Goal: Task Accomplishment & Management: Complete application form

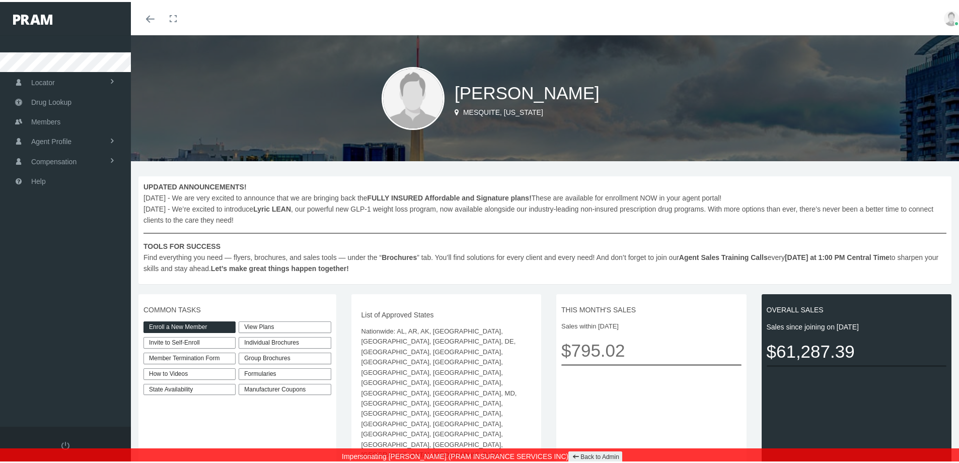
click at [196, 322] on link "Enroll a New Member" at bounding box center [190, 325] width 92 height 12
click at [199, 325] on link "Enroll a New Member" at bounding box center [190, 325] width 92 height 12
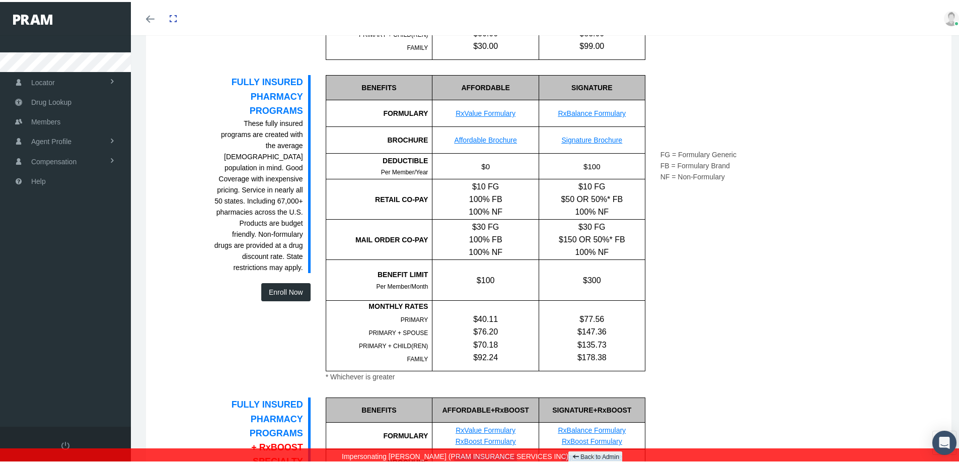
scroll to position [655, 0]
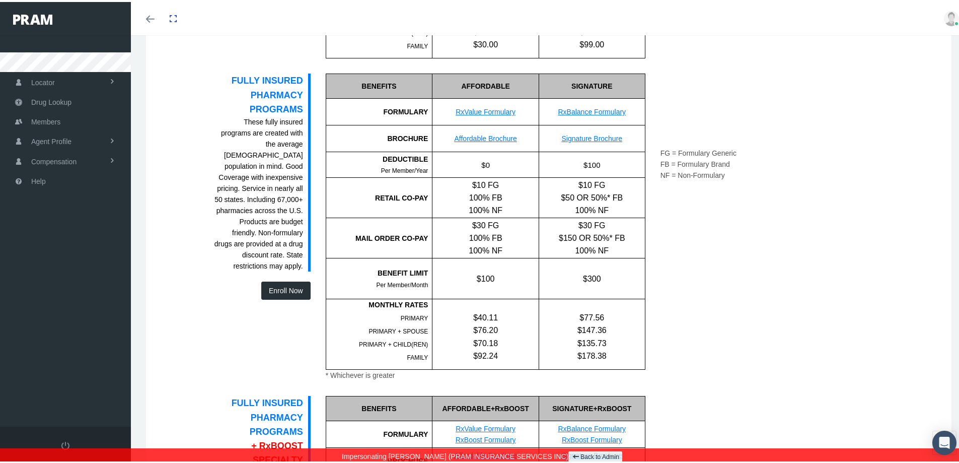
click at [273, 279] on button "Enroll Now" at bounding box center [285, 288] width 49 height 18
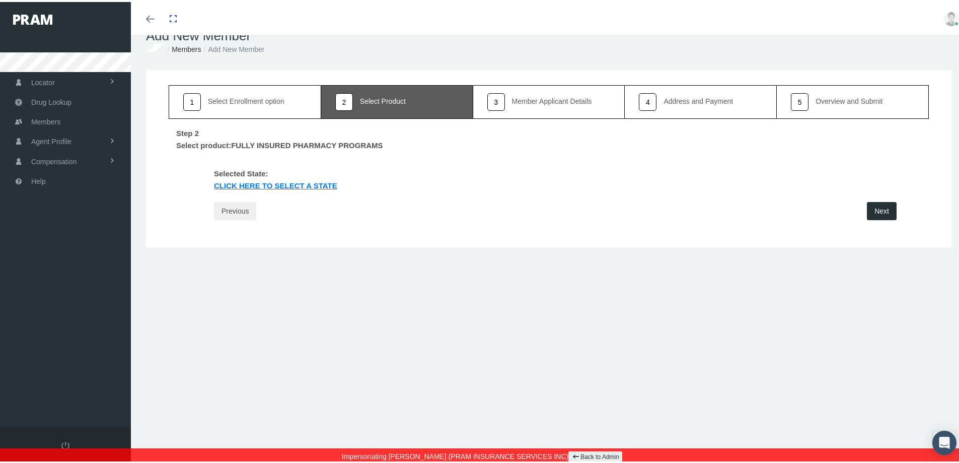
scroll to position [0, 0]
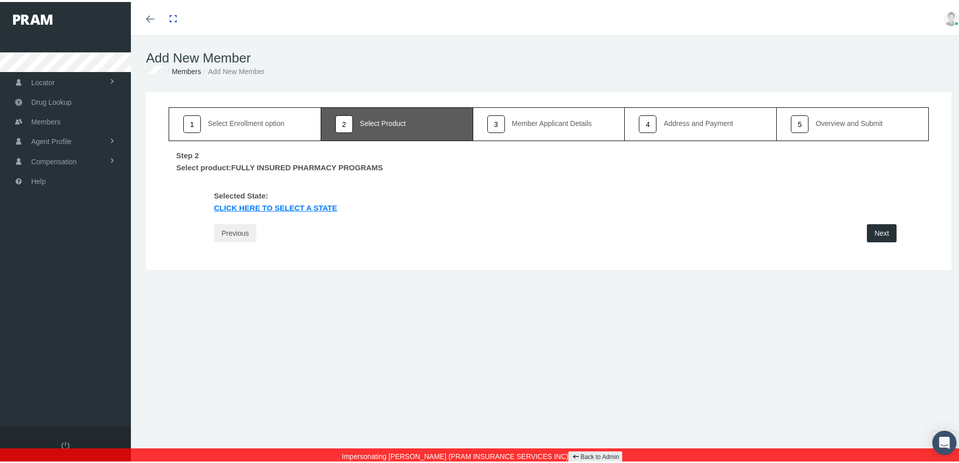
click at [284, 206] on link "Click Here to select a state" at bounding box center [275, 207] width 138 height 12
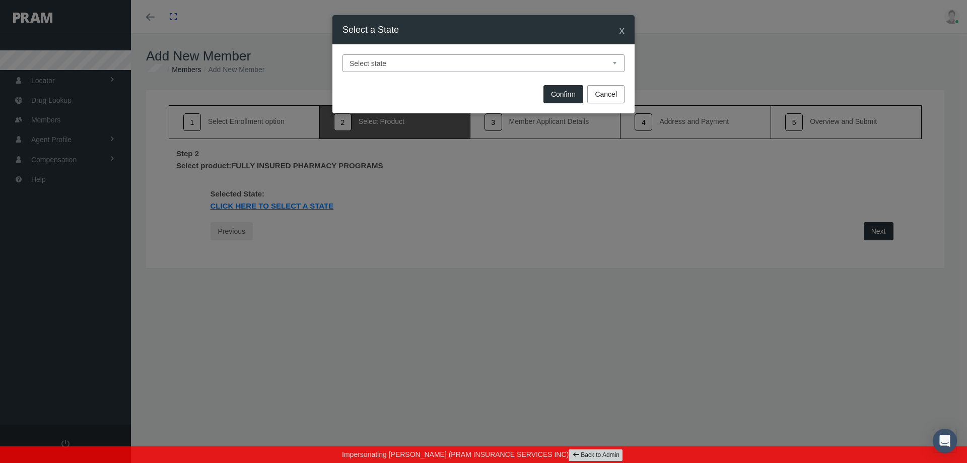
click at [406, 63] on select "Select state [US_STATE] [US_STATE] [US_STATE] [US_STATE] [US_STATE] [US_STATE] …" at bounding box center [483, 63] width 282 height 18
click at [342, 54] on select "Select state [US_STATE] [US_STATE] [US_STATE] [US_STATE] [US_STATE] [US_STATE] …" at bounding box center [483, 63] width 282 height 18
click at [563, 93] on button "Confirm" at bounding box center [563, 94] width 40 height 18
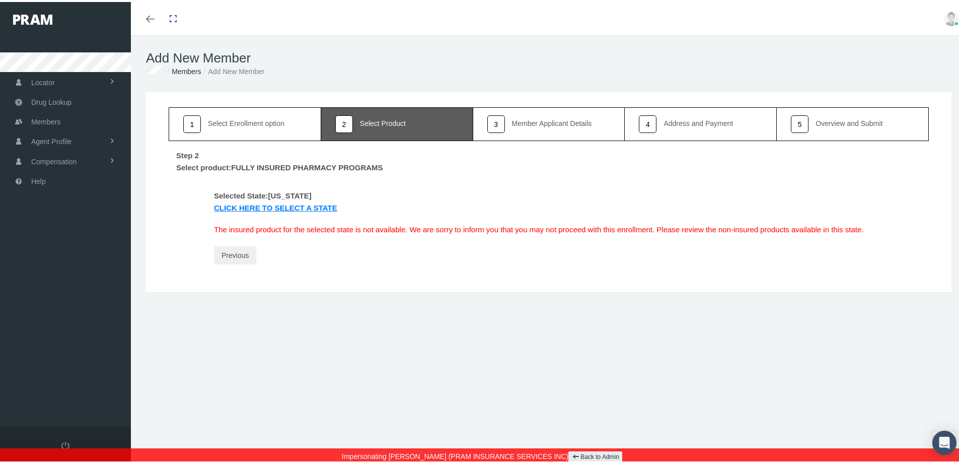
click at [286, 207] on link "Click Here to select a state" at bounding box center [275, 207] width 138 height 12
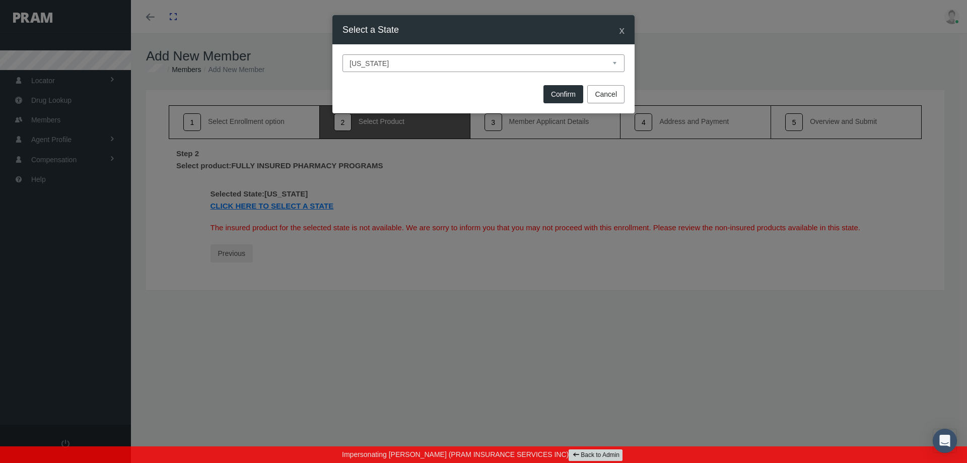
click at [427, 64] on select "Select state [US_STATE] [US_STATE] [US_STATE] [US_STATE] [US_STATE] [US_STATE] …" at bounding box center [483, 63] width 282 height 18
select select "NJ"
click at [342, 54] on select "Select state [US_STATE] [US_STATE] [US_STATE] [US_STATE] [US_STATE] [US_STATE] …" at bounding box center [483, 63] width 282 height 18
click at [563, 99] on button "Confirm" at bounding box center [563, 94] width 40 height 18
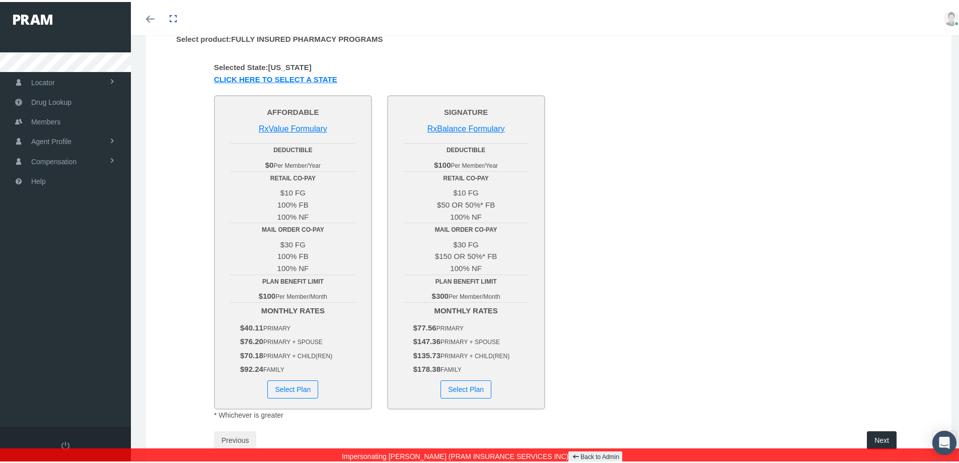
scroll to position [151, 0]
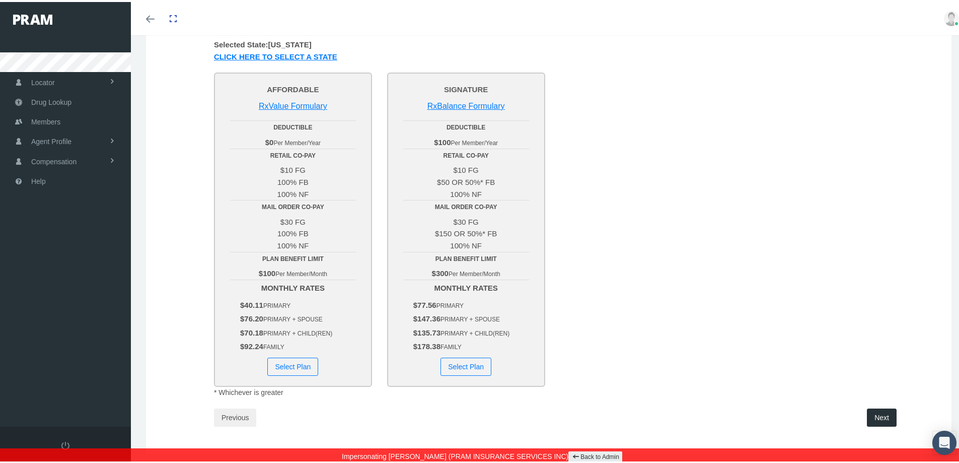
click at [309, 369] on button "Select Plan" at bounding box center [292, 365] width 51 height 18
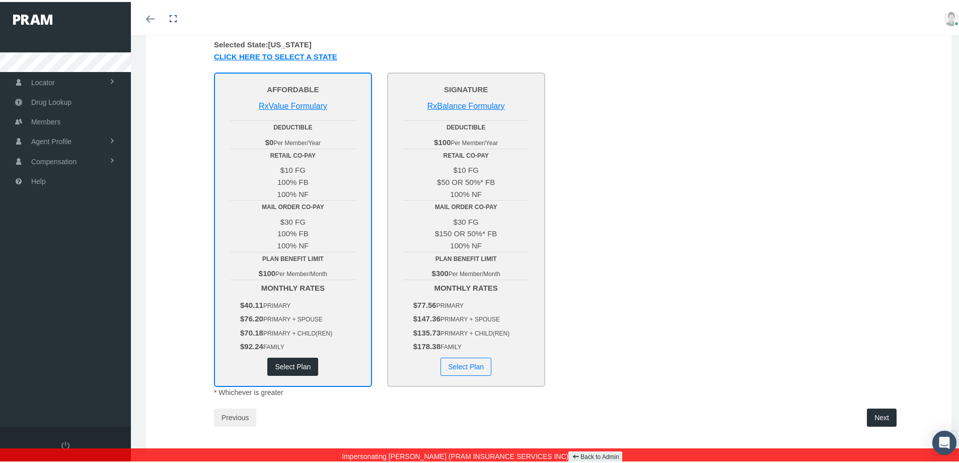
click at [879, 415] on button "Next" at bounding box center [882, 415] width 30 height 18
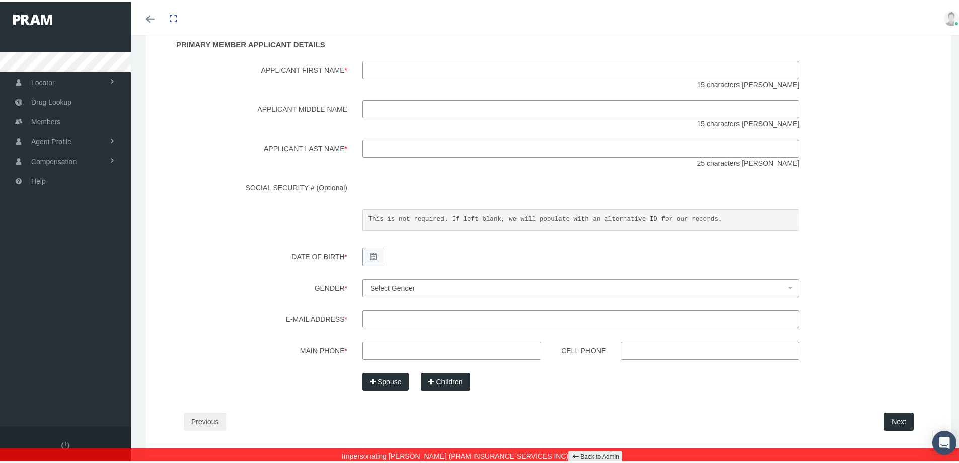
scroll to position [0, 0]
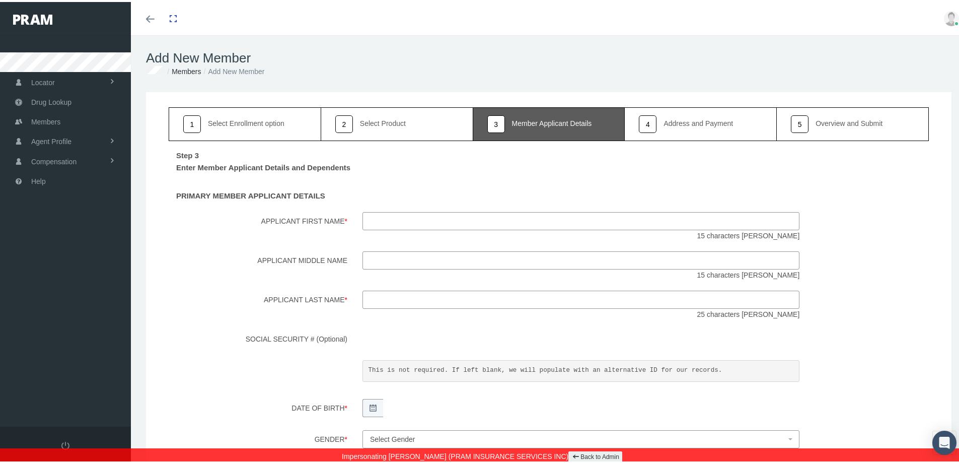
click at [418, 219] on input "Applicant First Name *" at bounding box center [581, 219] width 437 height 18
click at [382, 216] on input "Applicant First Name *" at bounding box center [581, 219] width 437 height 18
type input "[PERSON_NAME]"
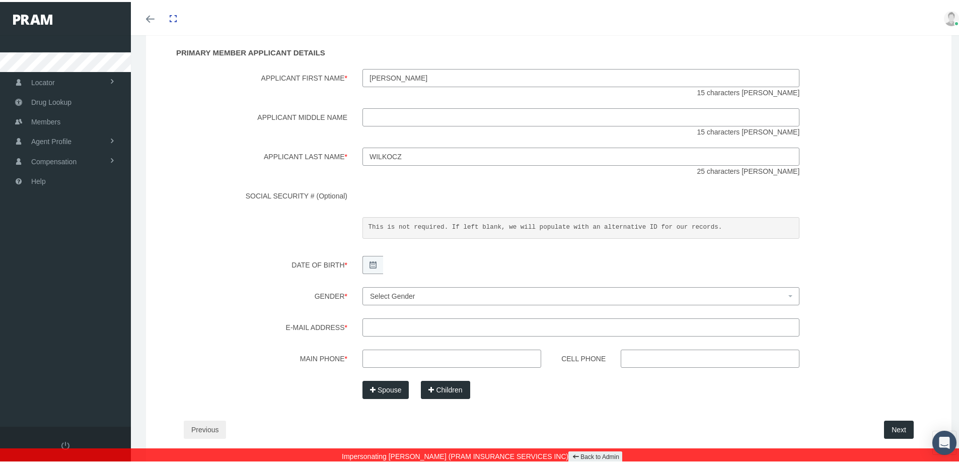
scroll to position [151, 0]
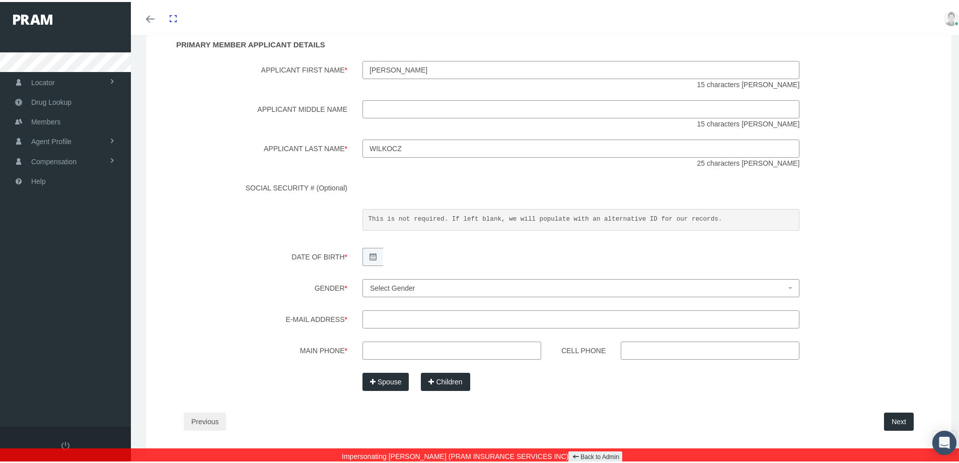
type input "wilkocz"
click at [307, 265] on label "Date of Birth *" at bounding box center [258, 256] width 194 height 21
click at [370, 284] on span "Select Gender" at bounding box center [392, 286] width 45 height 8
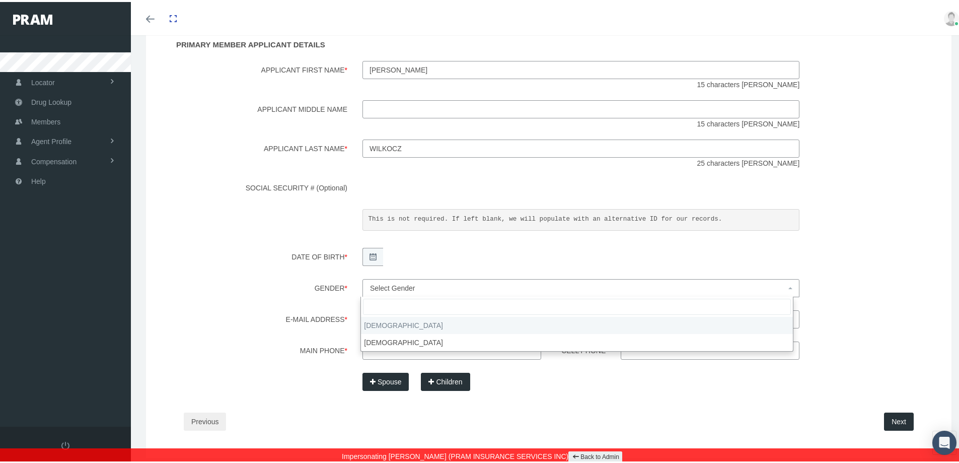
select select "M"
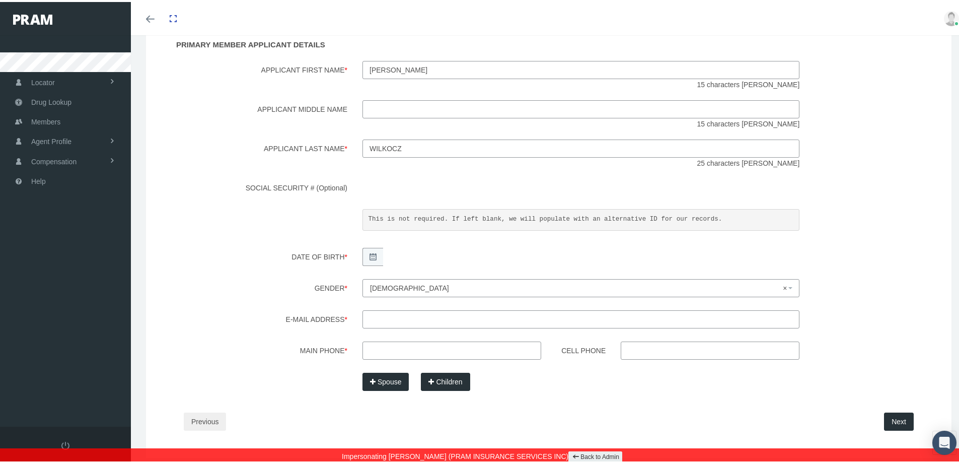
click at [415, 318] on input "E-mail Address *" at bounding box center [581, 317] width 437 height 18
type input "[EMAIL_ADDRESS][DOMAIN_NAME]"
click at [426, 347] on input "Main Phone *" at bounding box center [452, 348] width 179 height 18
type input "[PHONE_NUMBER]"
click at [376, 375] on button "Spouse" at bounding box center [386, 380] width 46 height 18
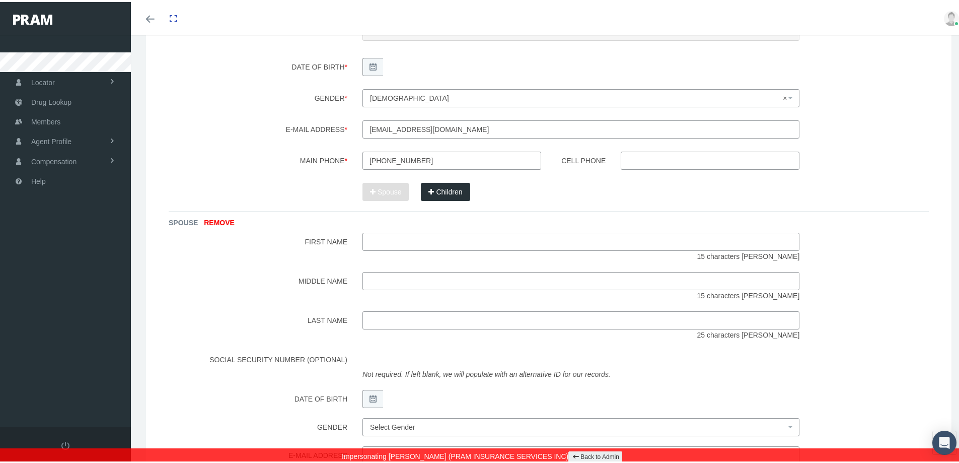
scroll to position [353, 0]
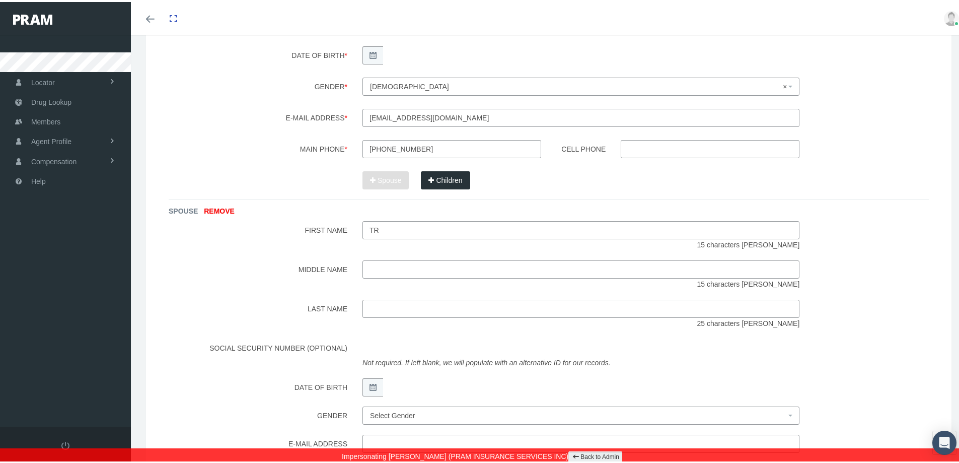
type input "t"
click at [285, 285] on label "Middle Name" at bounding box center [258, 272] width 194 height 29
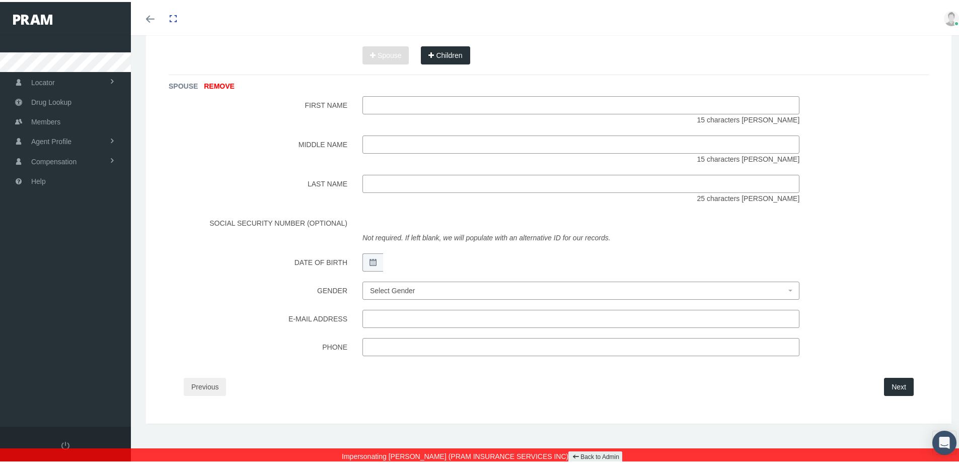
click at [888, 379] on button "Next" at bounding box center [899, 385] width 30 height 18
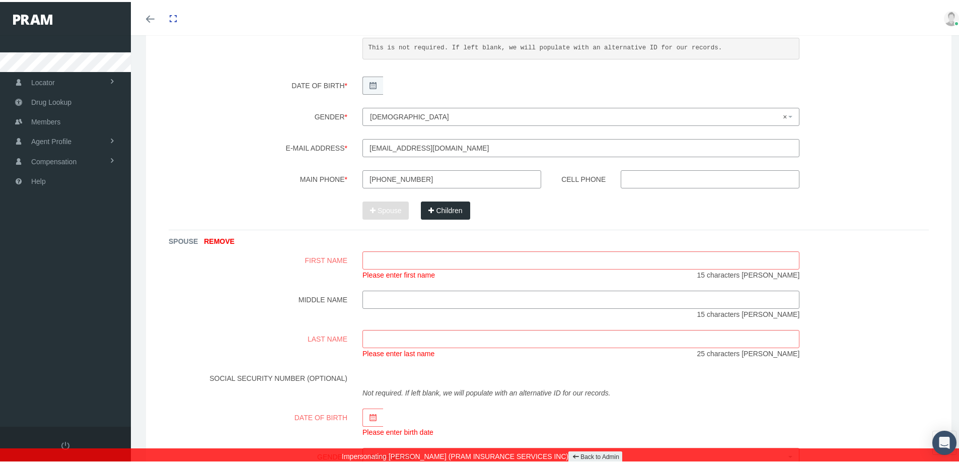
scroll to position [276, 0]
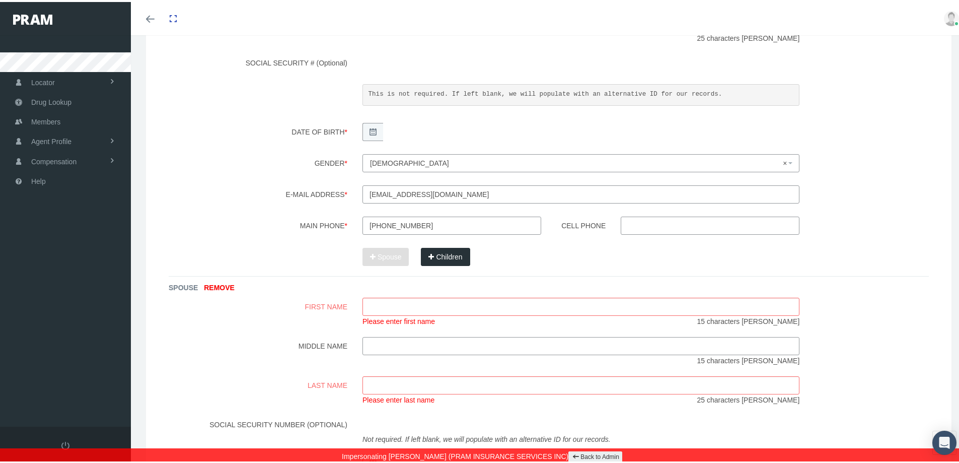
click at [215, 286] on link "REMOVE" at bounding box center [217, 286] width 35 height 8
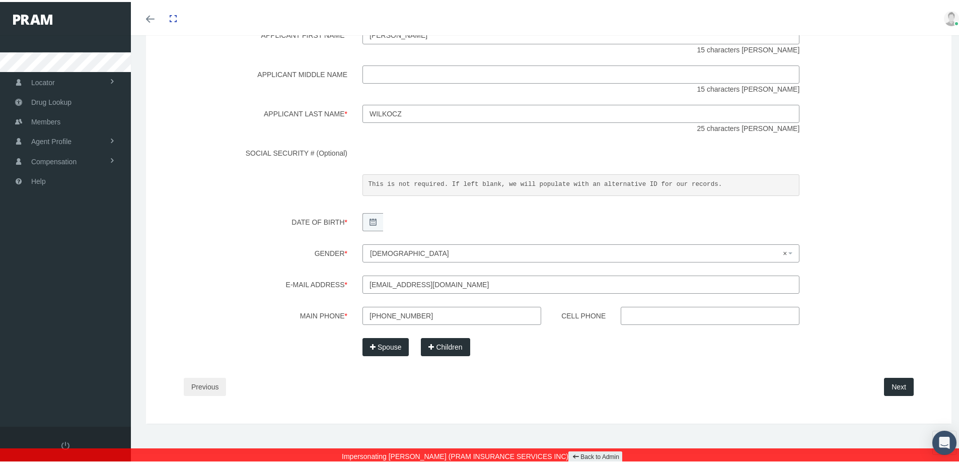
scroll to position [186, 0]
click at [888, 387] on button "Next" at bounding box center [899, 385] width 30 height 18
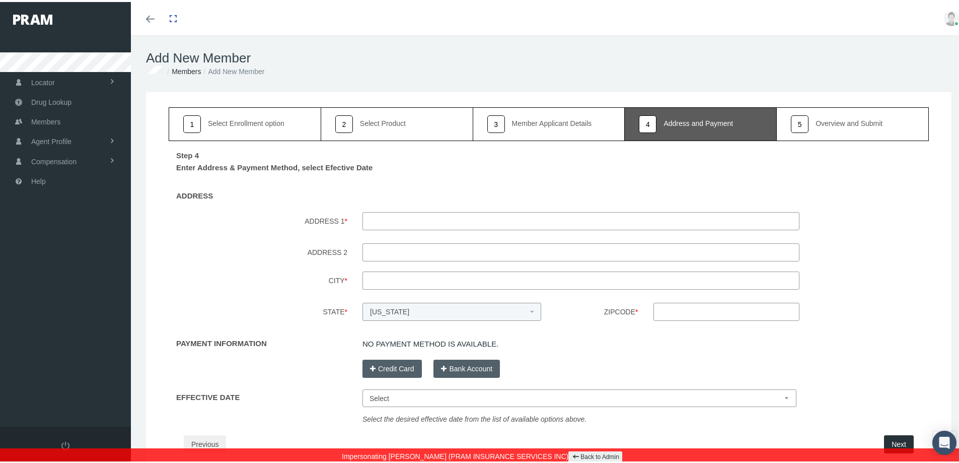
click at [442, 217] on input "ADDRESS 1 *" at bounding box center [581, 219] width 437 height 18
type input "[STREET_ADDRESS]"
type input "[GEOGRAPHIC_DATA]"
click at [669, 311] on input "Zipcode *" at bounding box center [727, 310] width 147 height 18
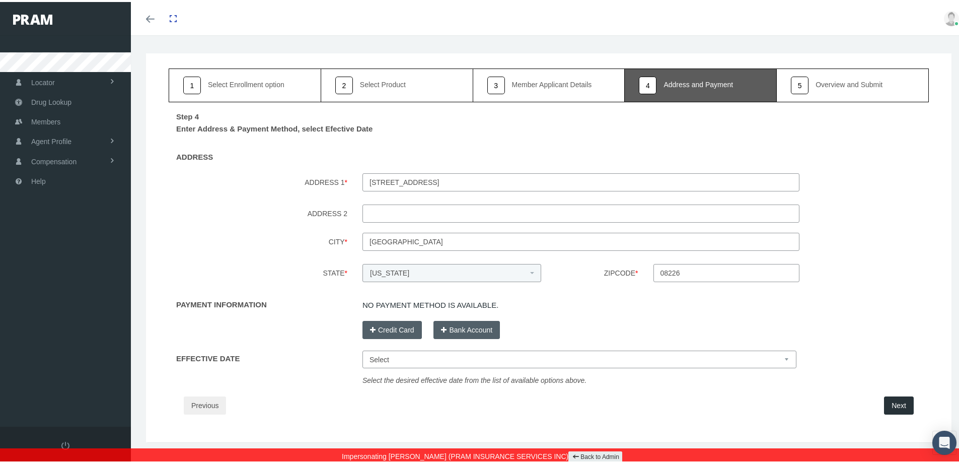
scroll to position [57, 0]
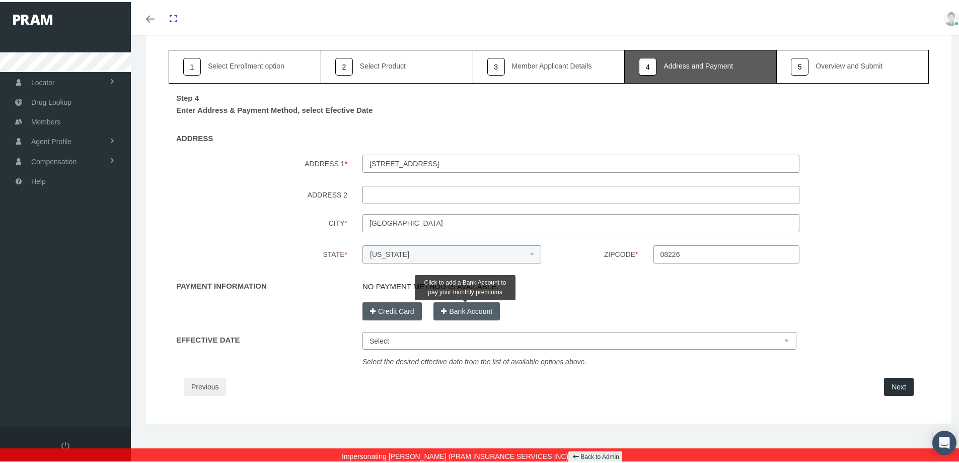
type input "08226"
click at [451, 311] on button "Bank Account" at bounding box center [467, 309] width 66 height 18
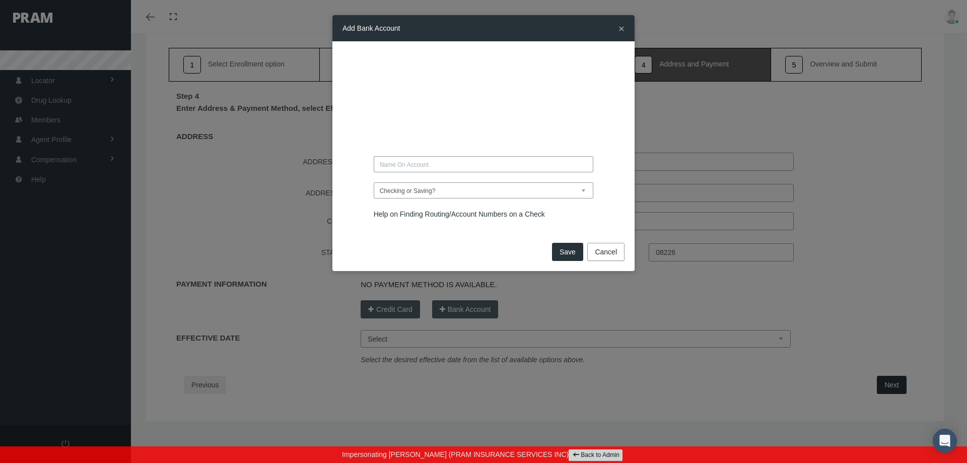
click at [610, 249] on button "Cancel" at bounding box center [605, 252] width 37 height 18
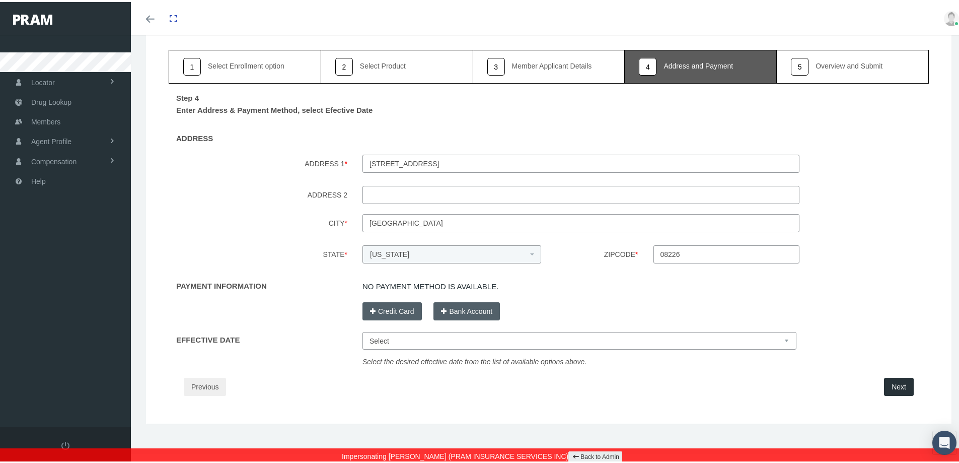
click at [589, 336] on select "Select [DATE] [DATE] [DATE] [DATE]" at bounding box center [580, 339] width 434 height 18
select select "[DATE]"
click at [363, 330] on select "Select [DATE] [DATE] [DATE] [DATE]" at bounding box center [580, 339] width 434 height 18
click at [490, 306] on button "Bank Account" at bounding box center [467, 309] width 66 height 18
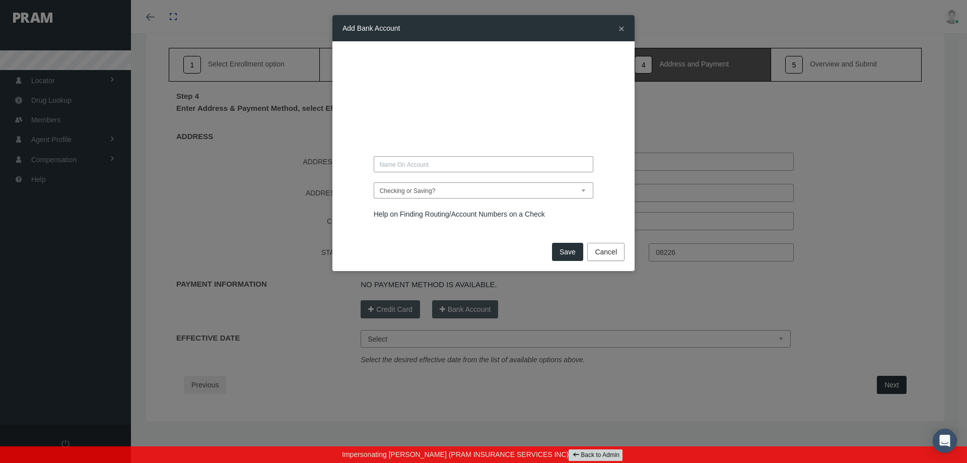
click at [433, 165] on input "text" at bounding box center [484, 164] width 220 height 16
type input "[PERSON_NAME]"
click at [454, 187] on select "Checking or Saving? Checking Saving" at bounding box center [484, 190] width 220 height 16
select select "Checking"
click at [374, 182] on select "Checking or Saving? Checking Saving" at bounding box center [484, 190] width 220 height 16
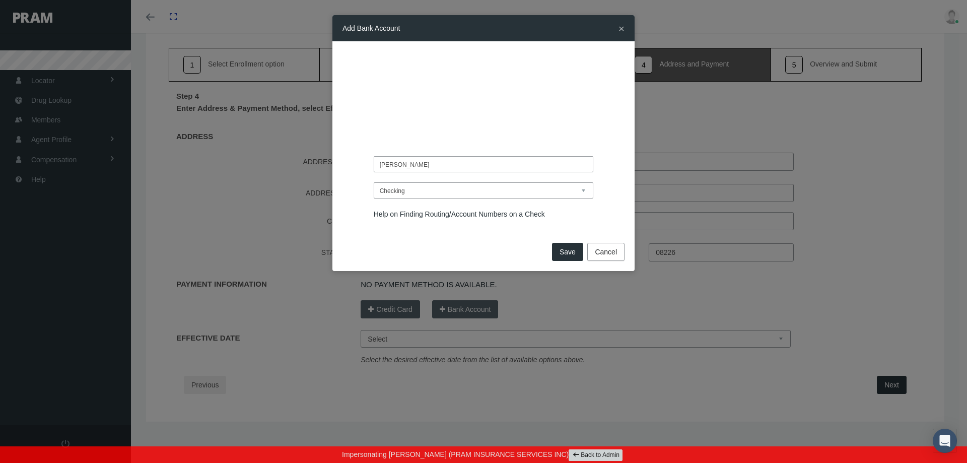
click at [561, 251] on button "Save" at bounding box center [567, 252] width 31 height 18
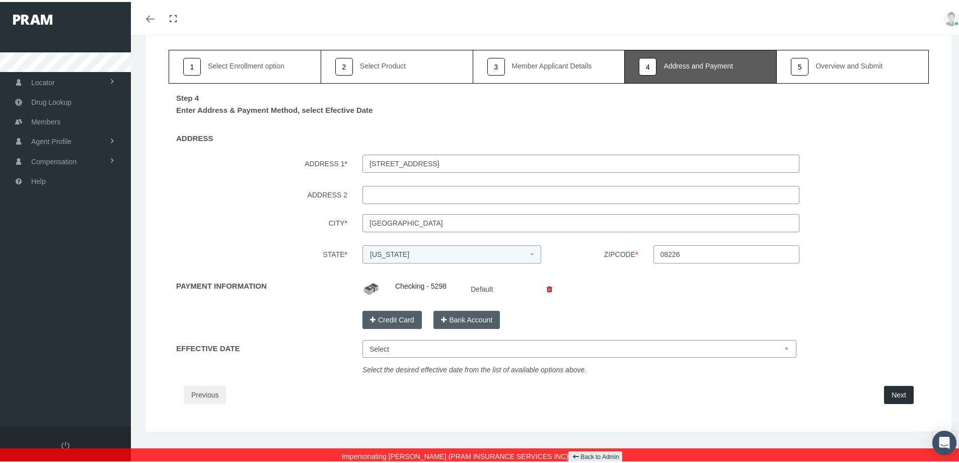
click at [891, 394] on button "Next" at bounding box center [899, 393] width 30 height 18
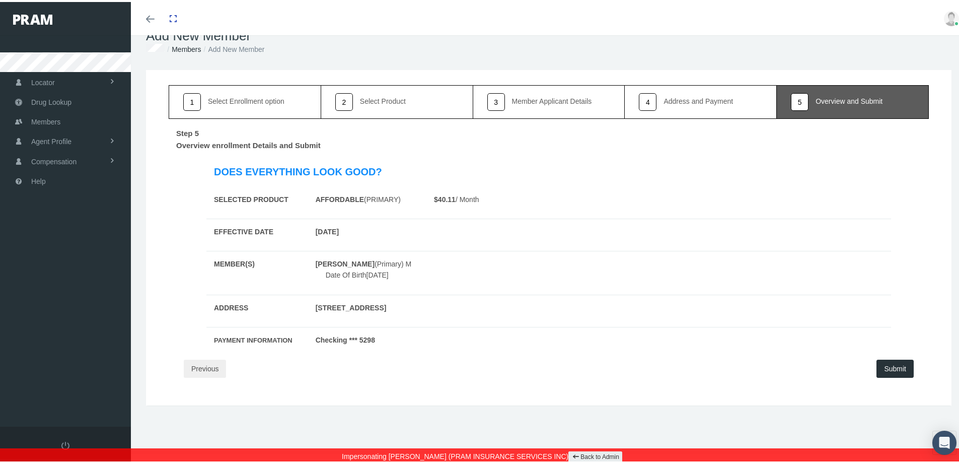
scroll to position [0, 0]
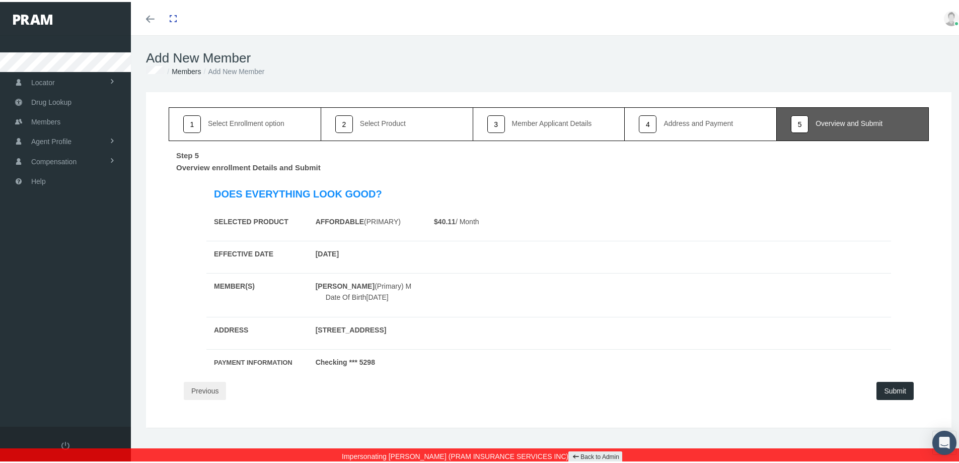
click at [880, 389] on button "Submit" at bounding box center [895, 389] width 37 height 18
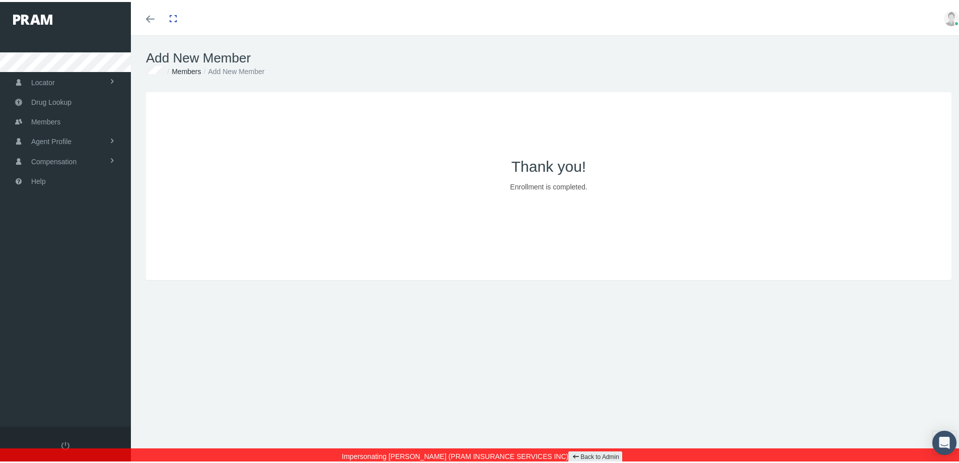
click at [581, 453] on link "Back to Admin" at bounding box center [596, 455] width 54 height 12
